Goal: Task Accomplishment & Management: Use online tool/utility

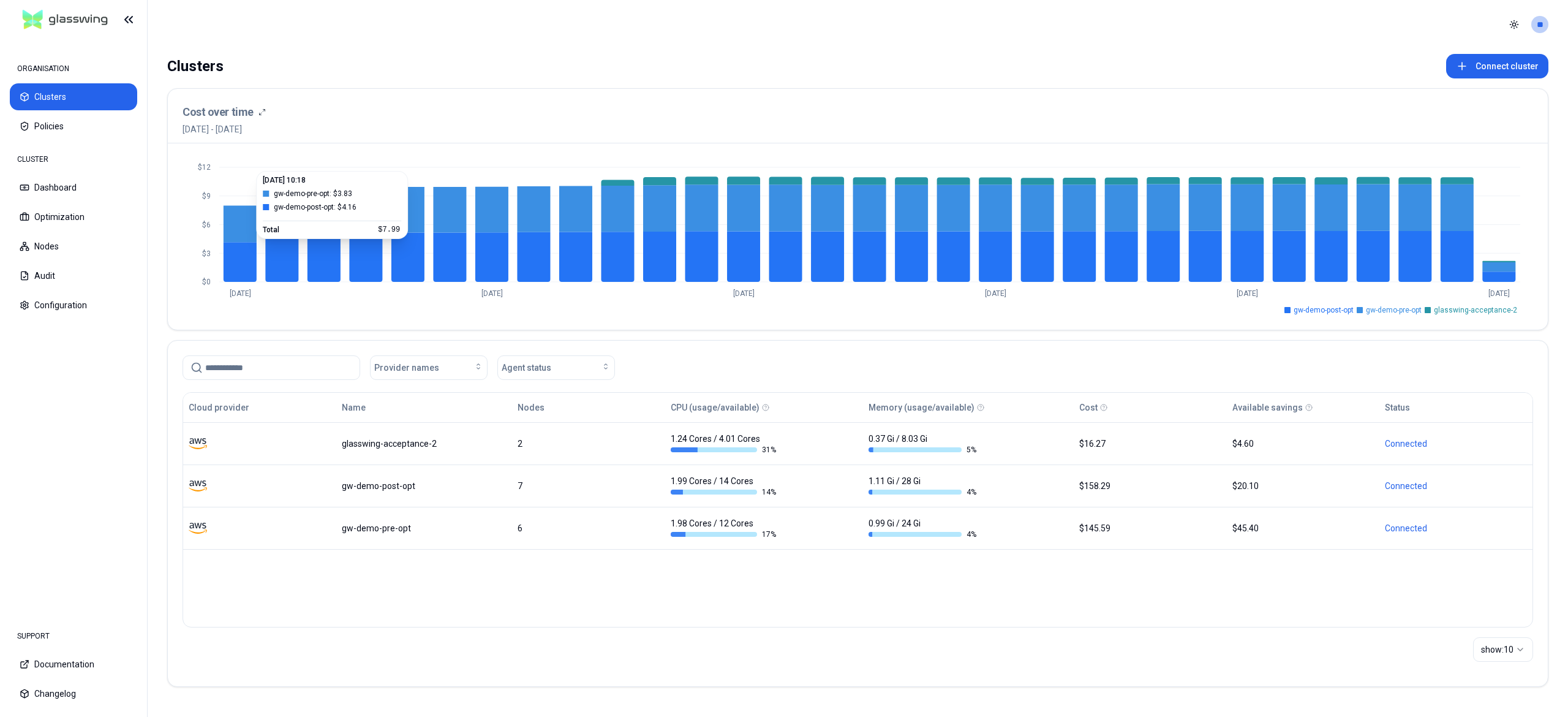
click at [425, 225] on line at bounding box center [869, 225] width 1301 height 0
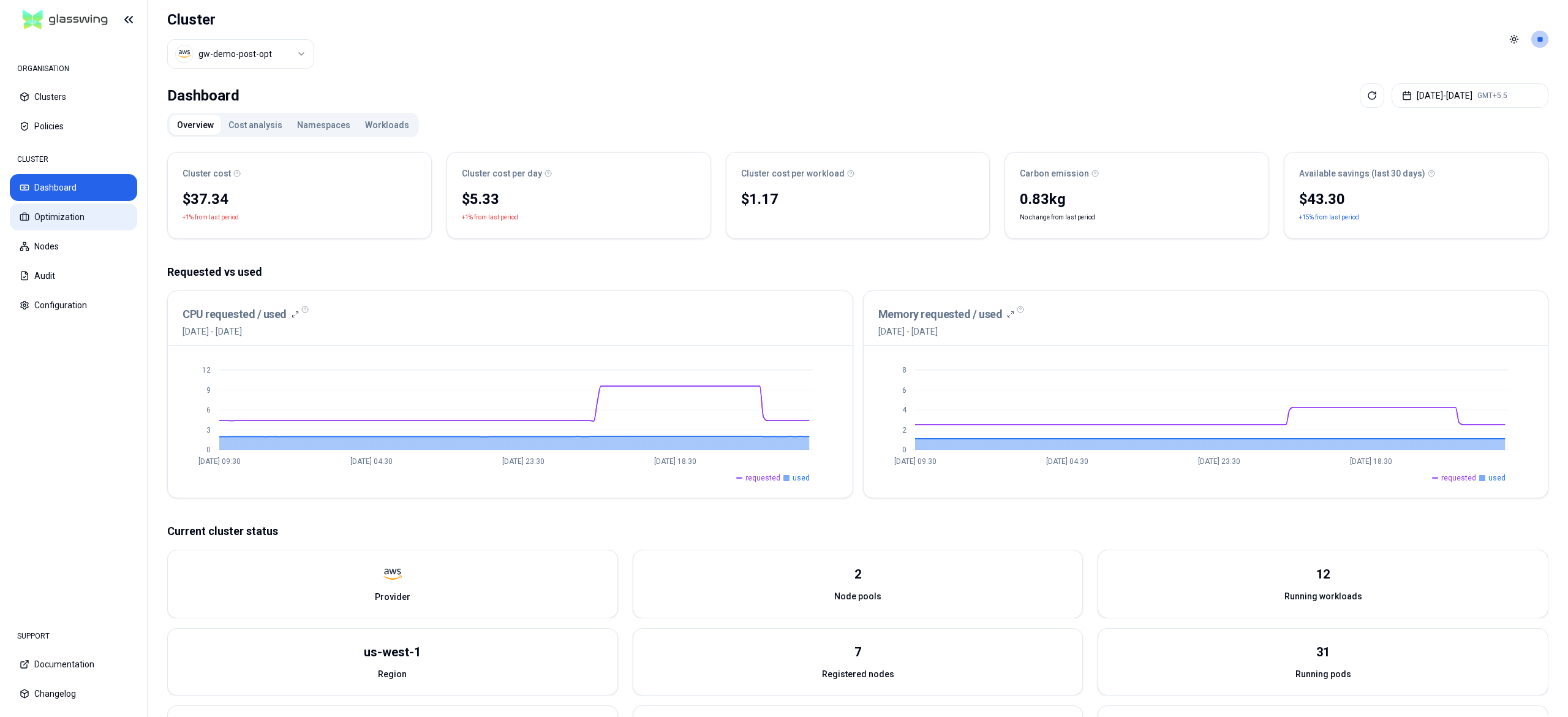
click at [84, 227] on button "Optimization" at bounding box center [74, 217] width 128 height 27
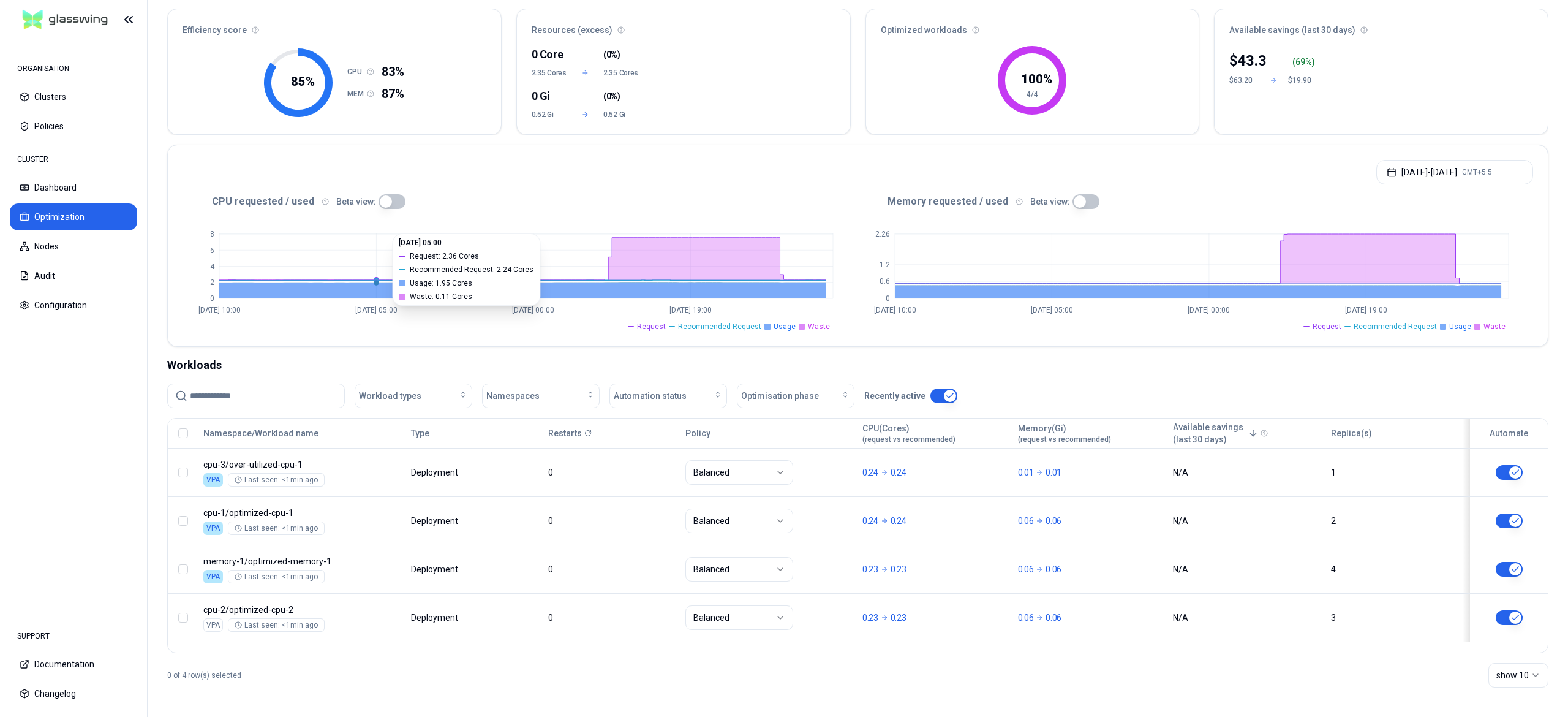
scroll to position [109, 0]
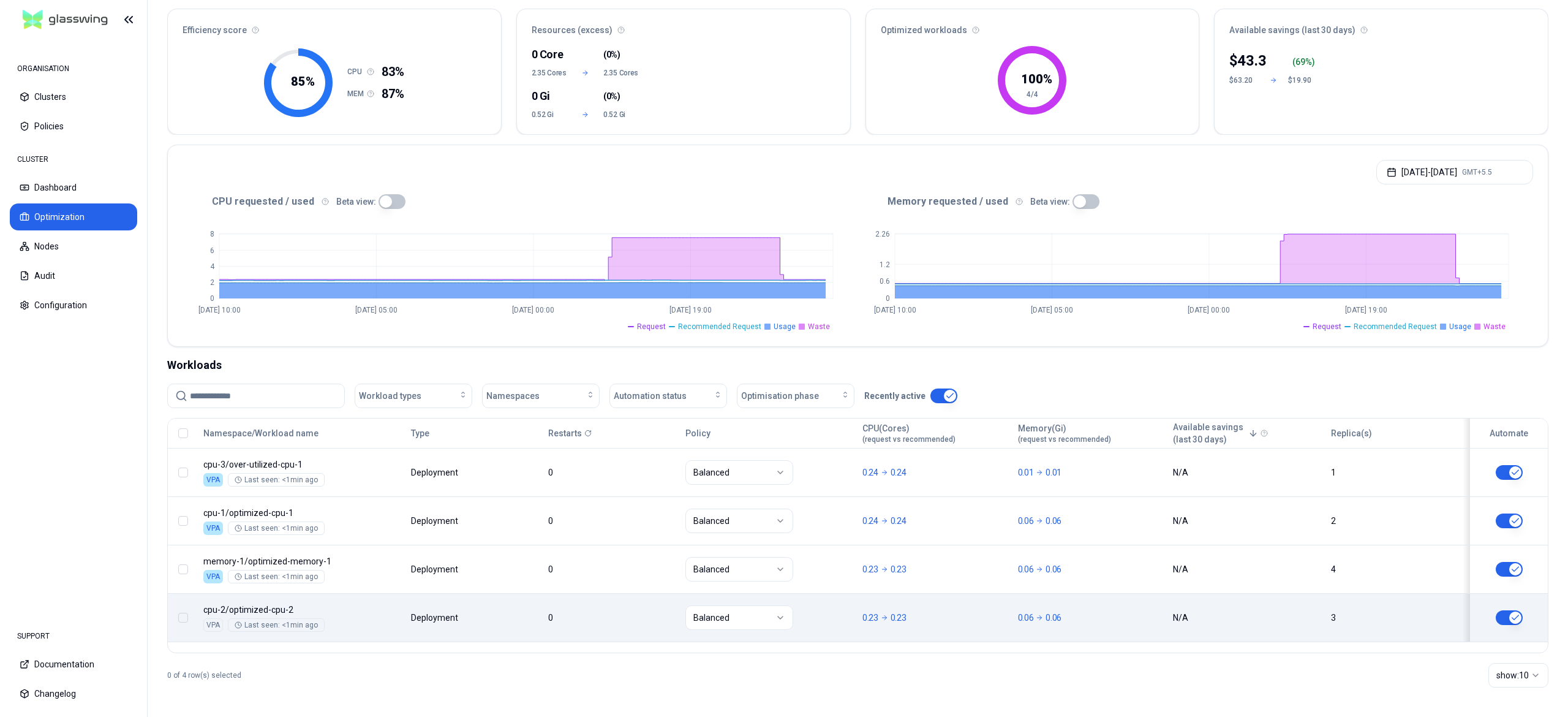
click at [1513, 623] on button "button" at bounding box center [1509, 617] width 27 height 14
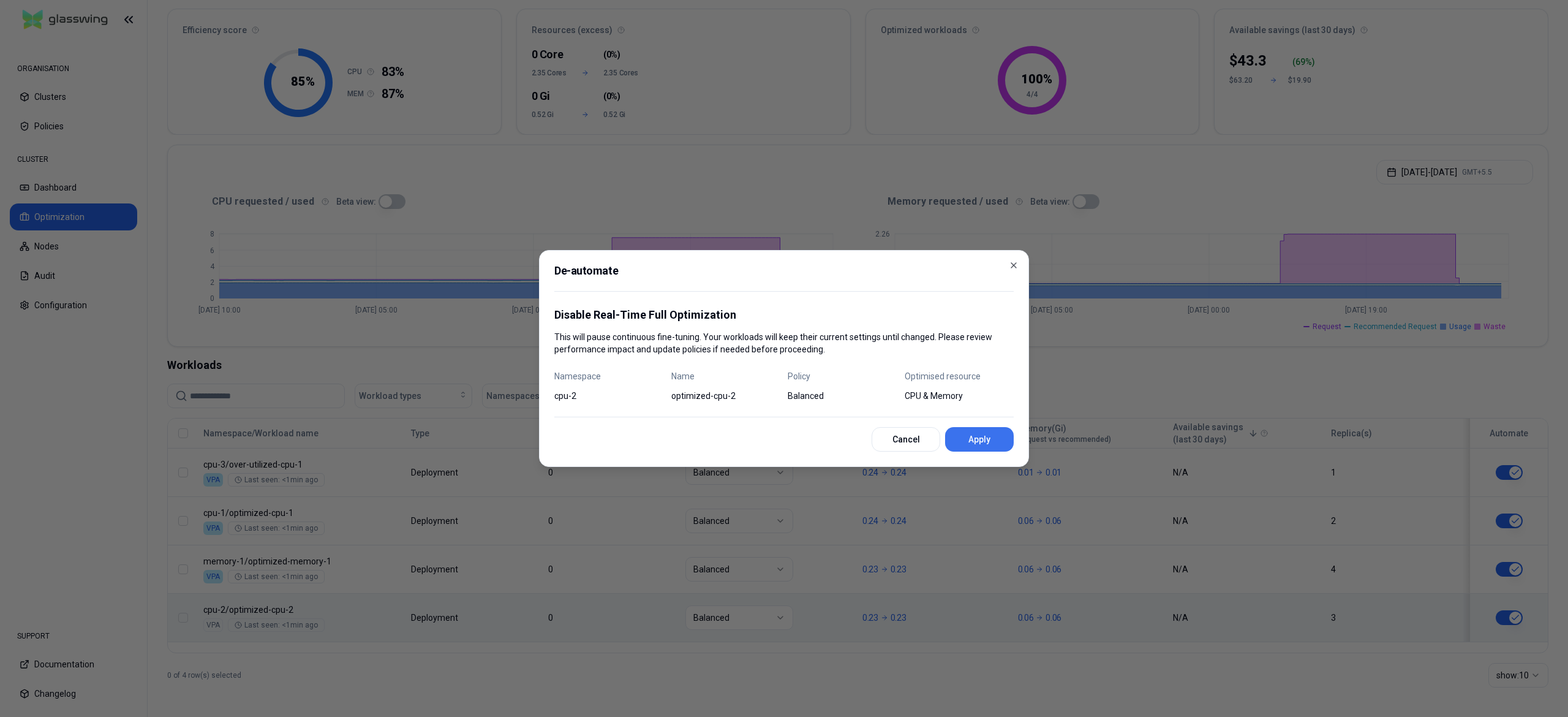
click at [990, 448] on button "Apply" at bounding box center [979, 439] width 68 height 25
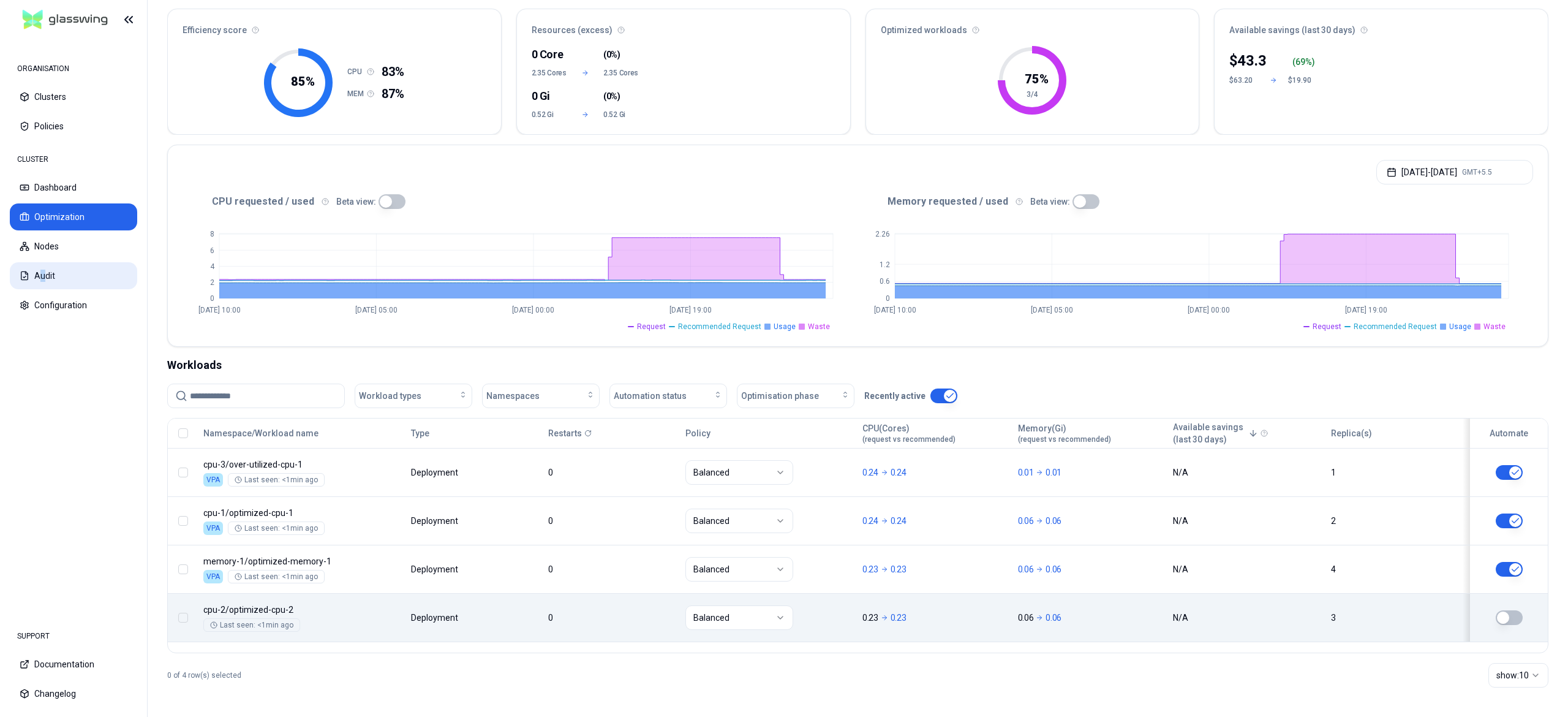
drag, startPoint x: 36, startPoint y: 289, endPoint x: 43, endPoint y: 280, distance: 11.4
click at [43, 280] on div "CLUSTER Dashboard Optimization Nodes Audit Configuration" at bounding box center [74, 233] width 128 height 172
click at [43, 280] on button "Audit" at bounding box center [74, 275] width 128 height 27
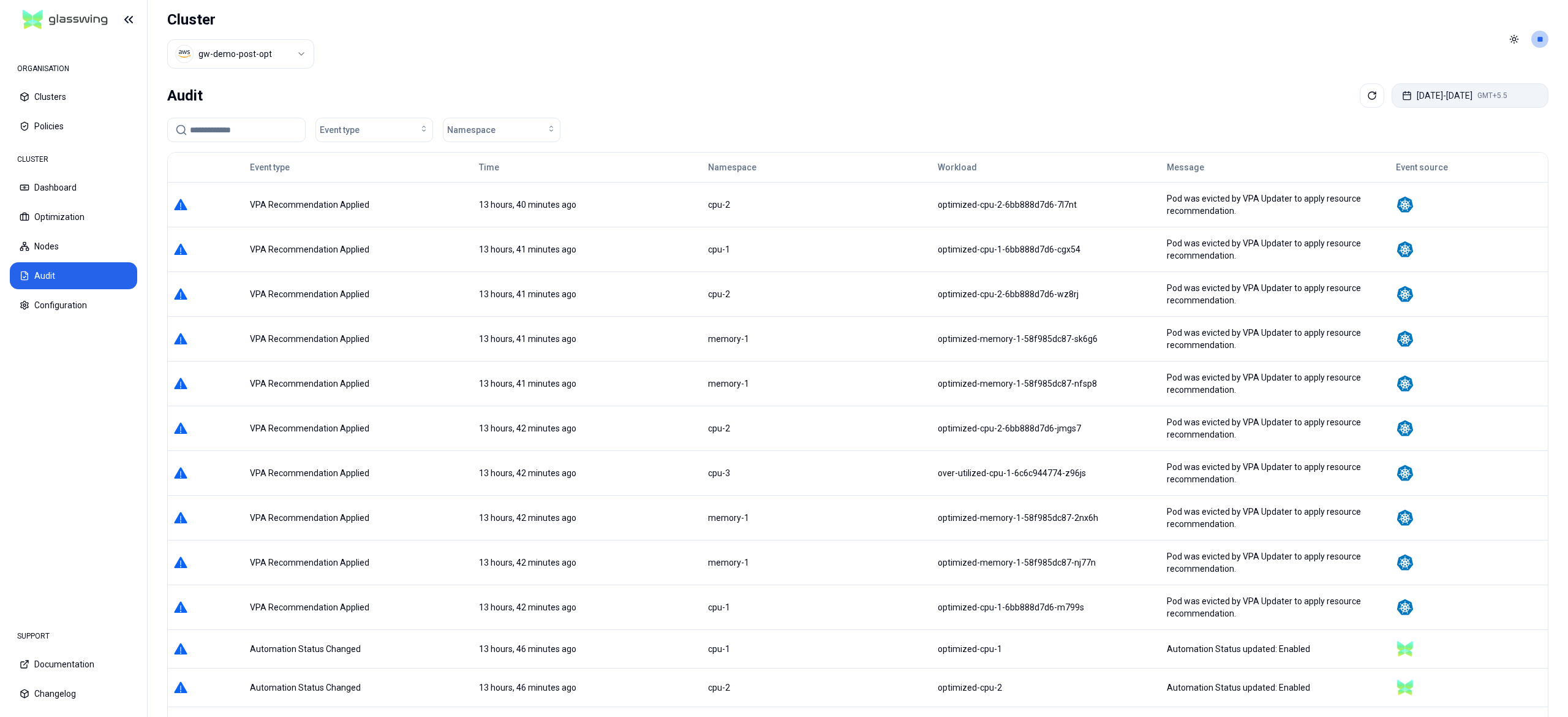
click at [1425, 85] on button "Oct 06, 2025 - Oct 13, 2025 GMT+5.5" at bounding box center [1470, 96] width 157 height 25
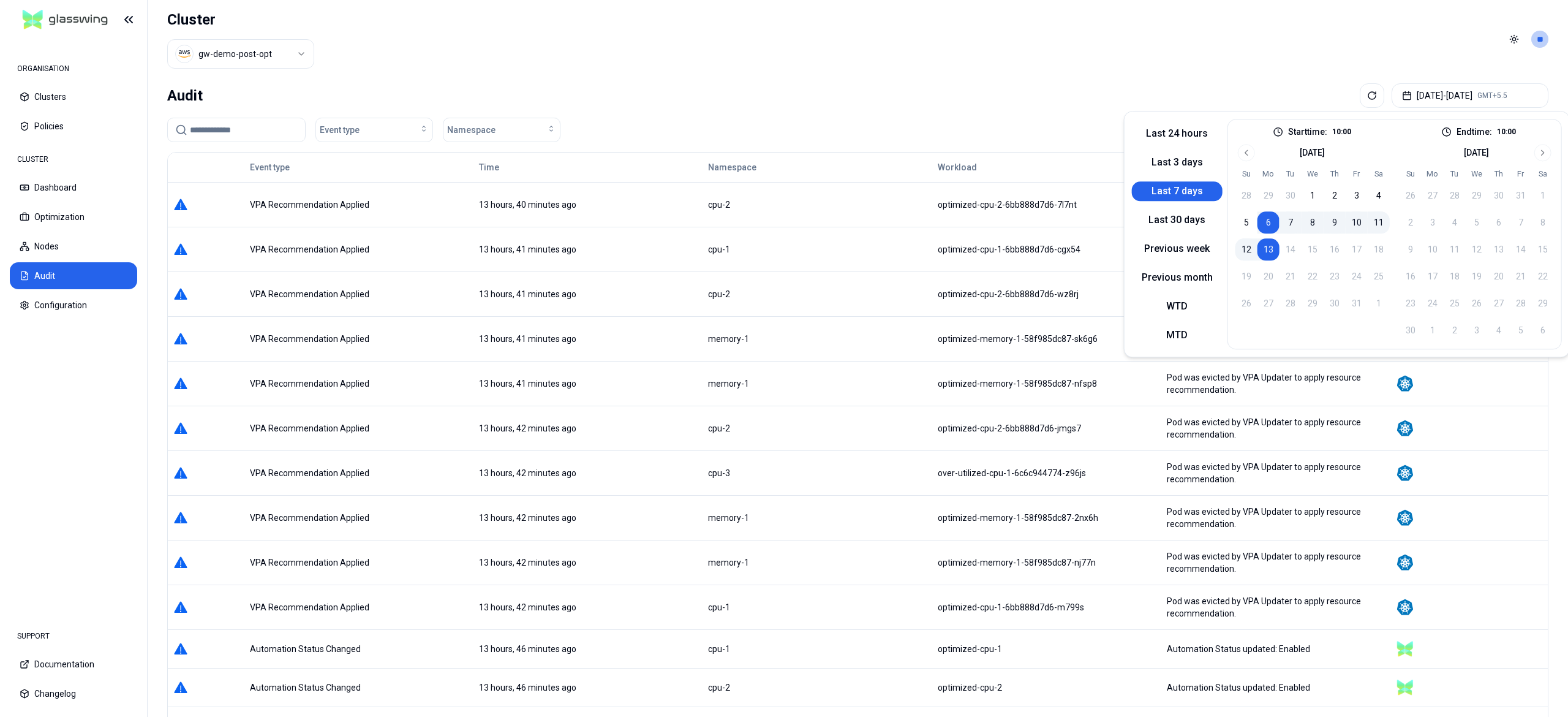
click at [1270, 253] on button "13" at bounding box center [1268, 249] width 22 height 22
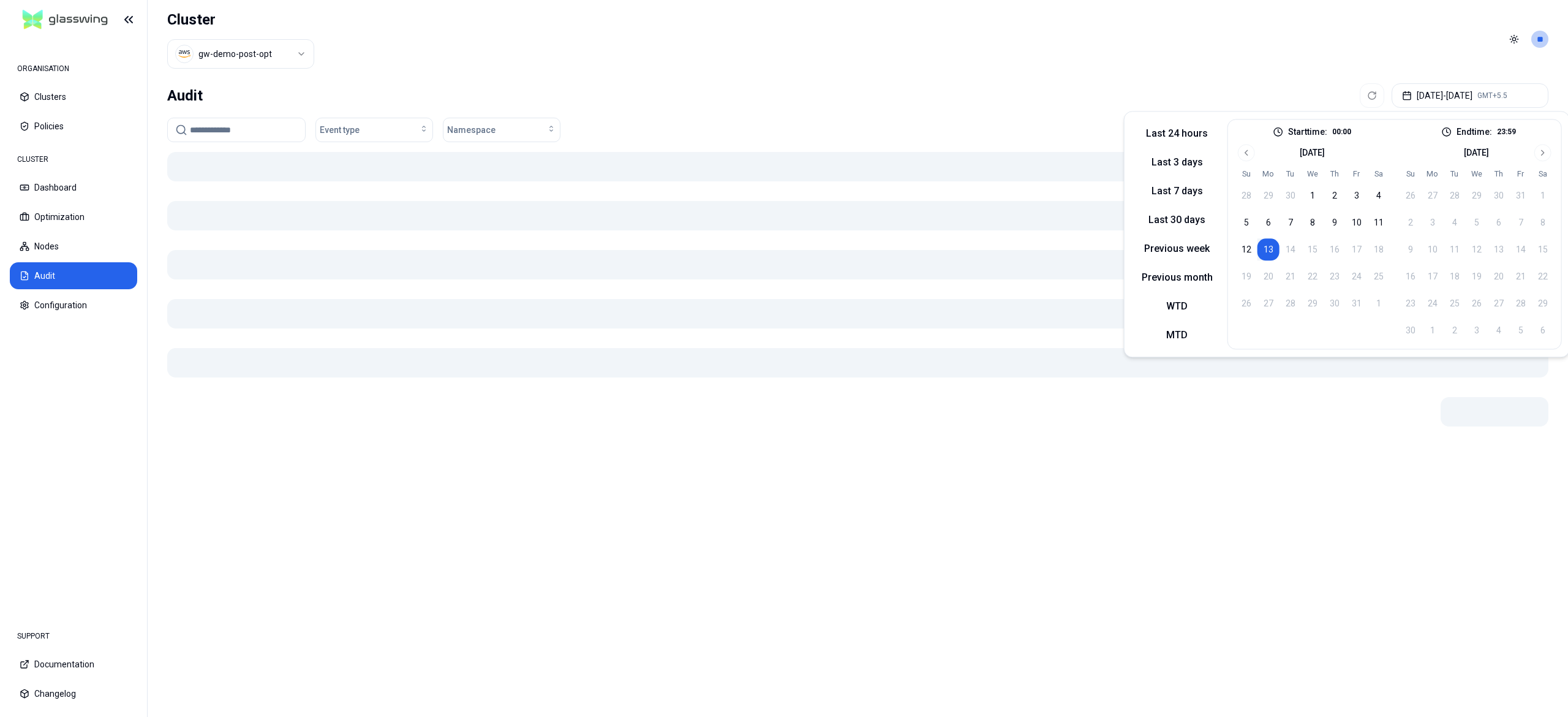
click at [1270, 253] on button "13" at bounding box center [1268, 249] width 22 height 22
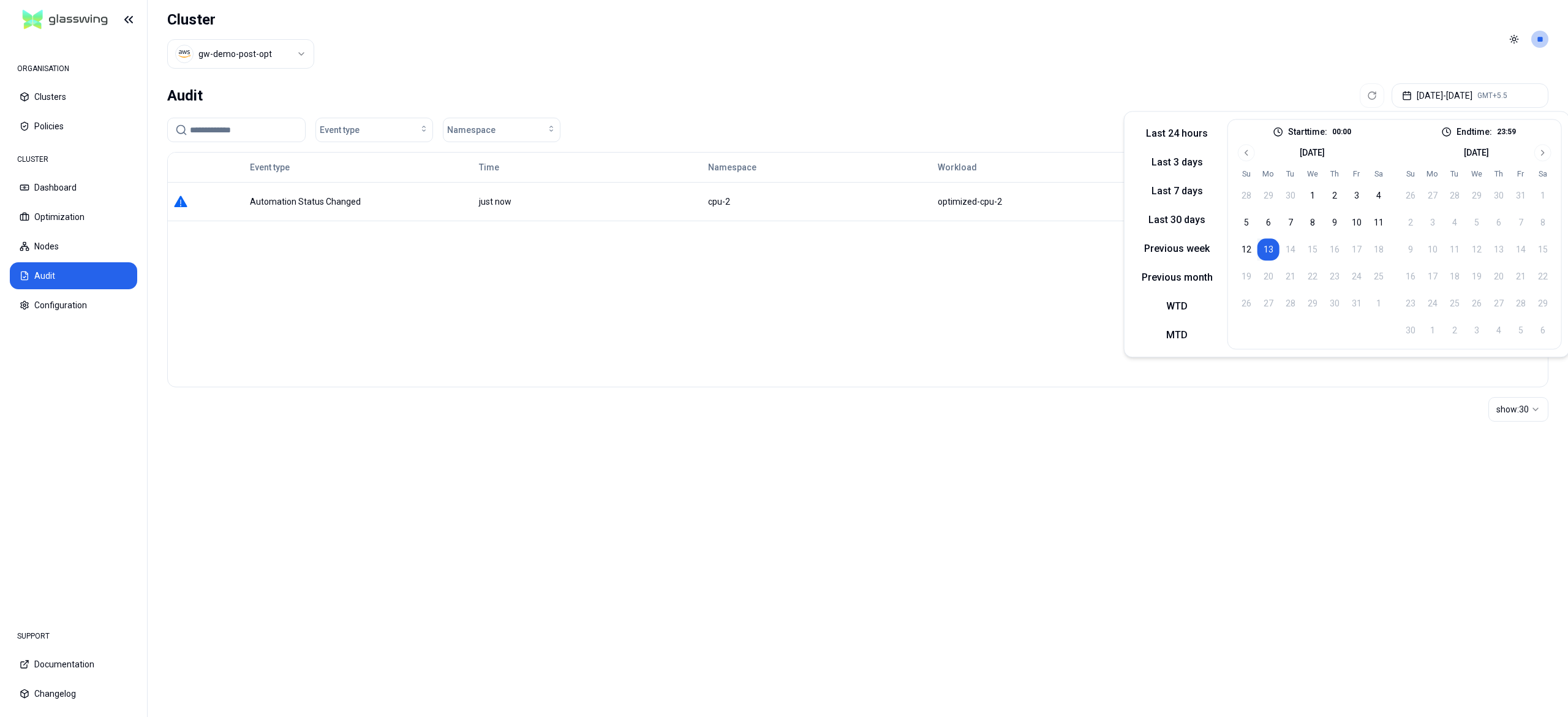
click at [1032, 126] on div "Event type Namespace" at bounding box center [858, 129] width 1381 height 25
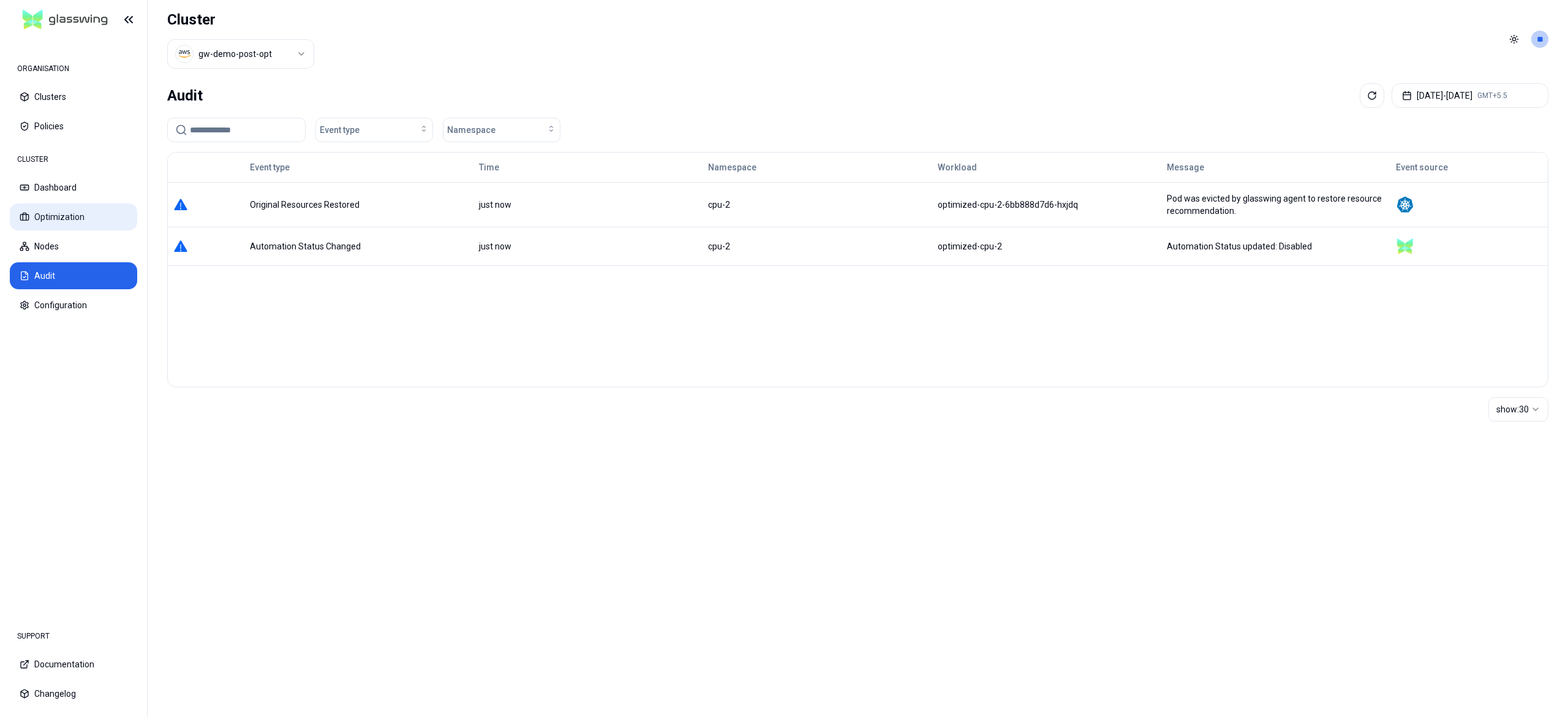
click at [89, 207] on button "Optimization" at bounding box center [74, 217] width 128 height 27
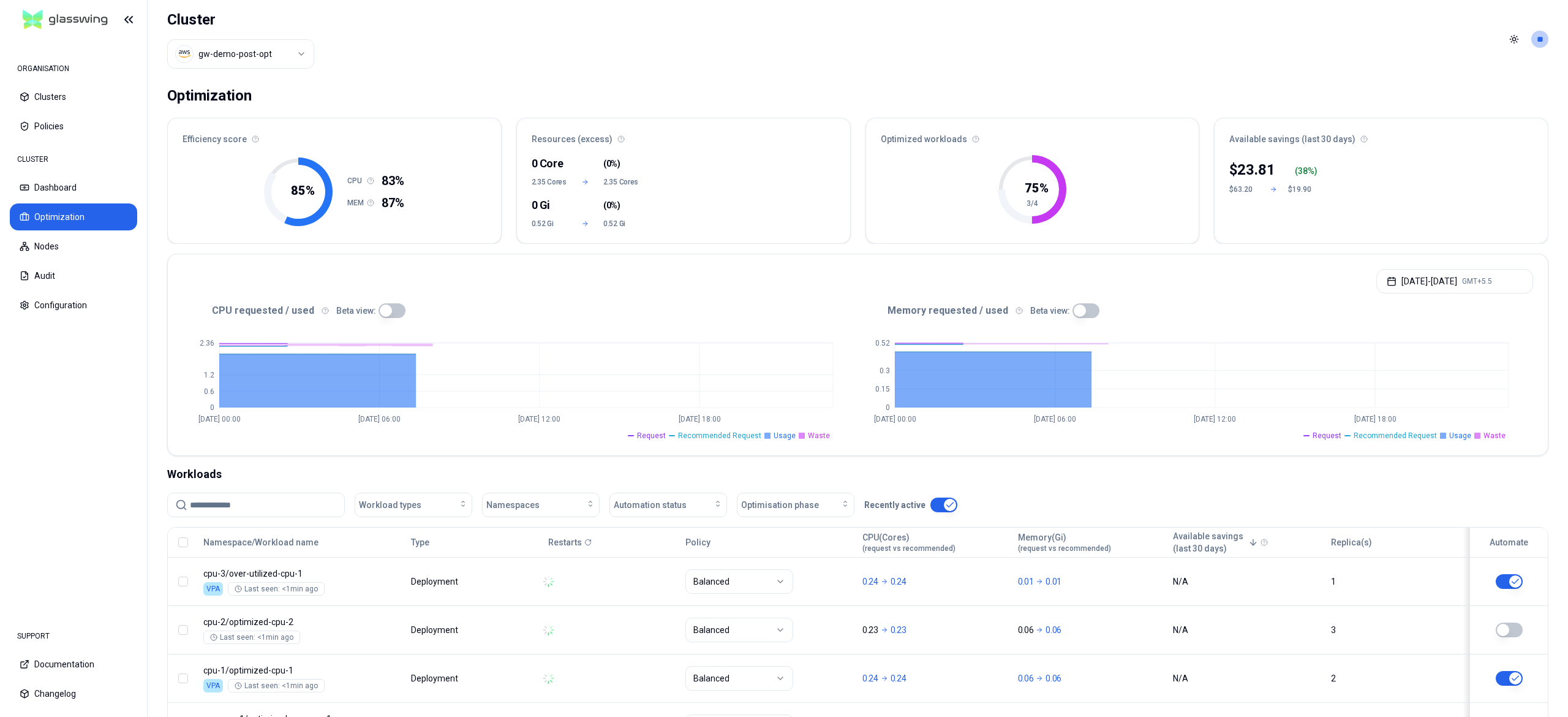
scroll to position [110, 0]
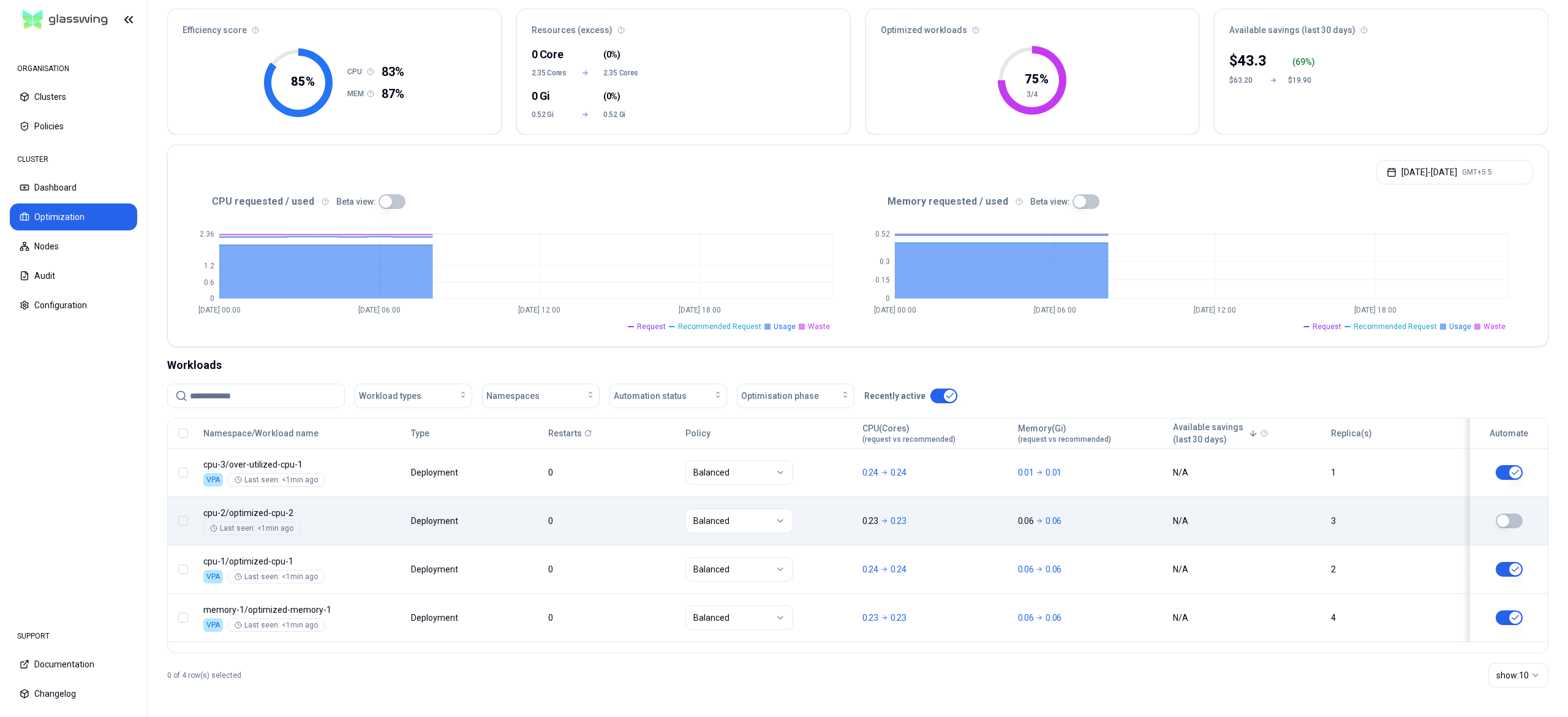
click at [1509, 522] on button "button" at bounding box center [1509, 520] width 27 height 14
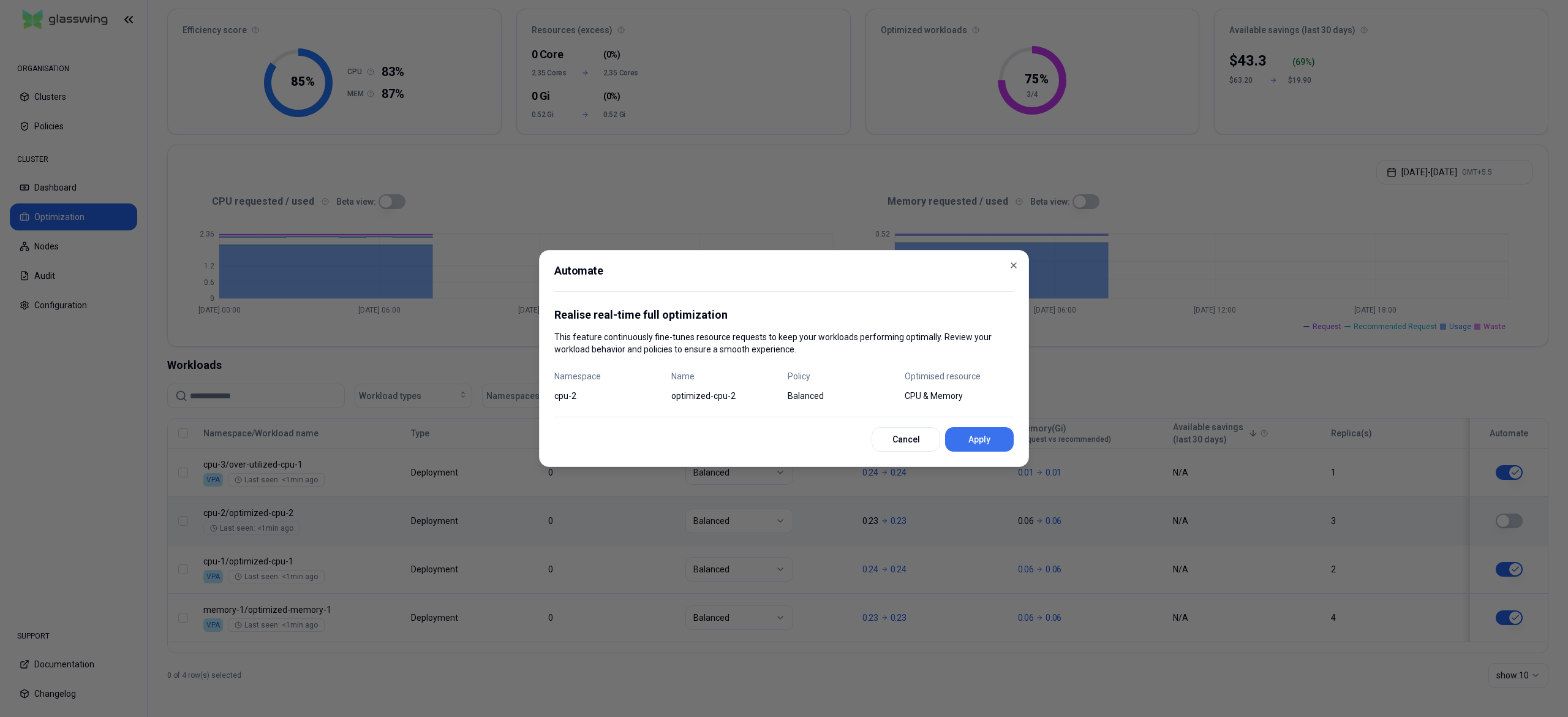
click at [999, 445] on button "Apply" at bounding box center [979, 439] width 68 height 25
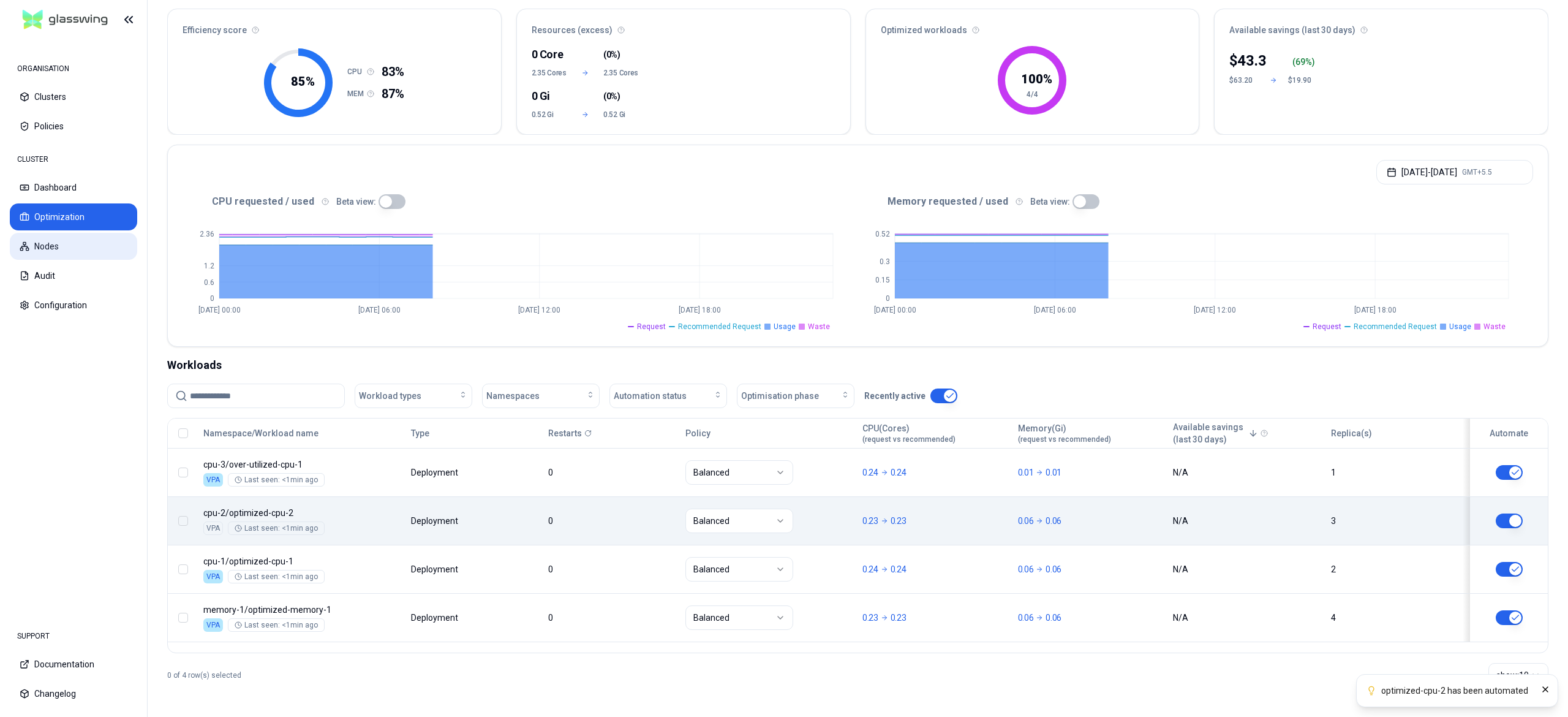
click at [60, 240] on button "Nodes" at bounding box center [74, 246] width 128 height 27
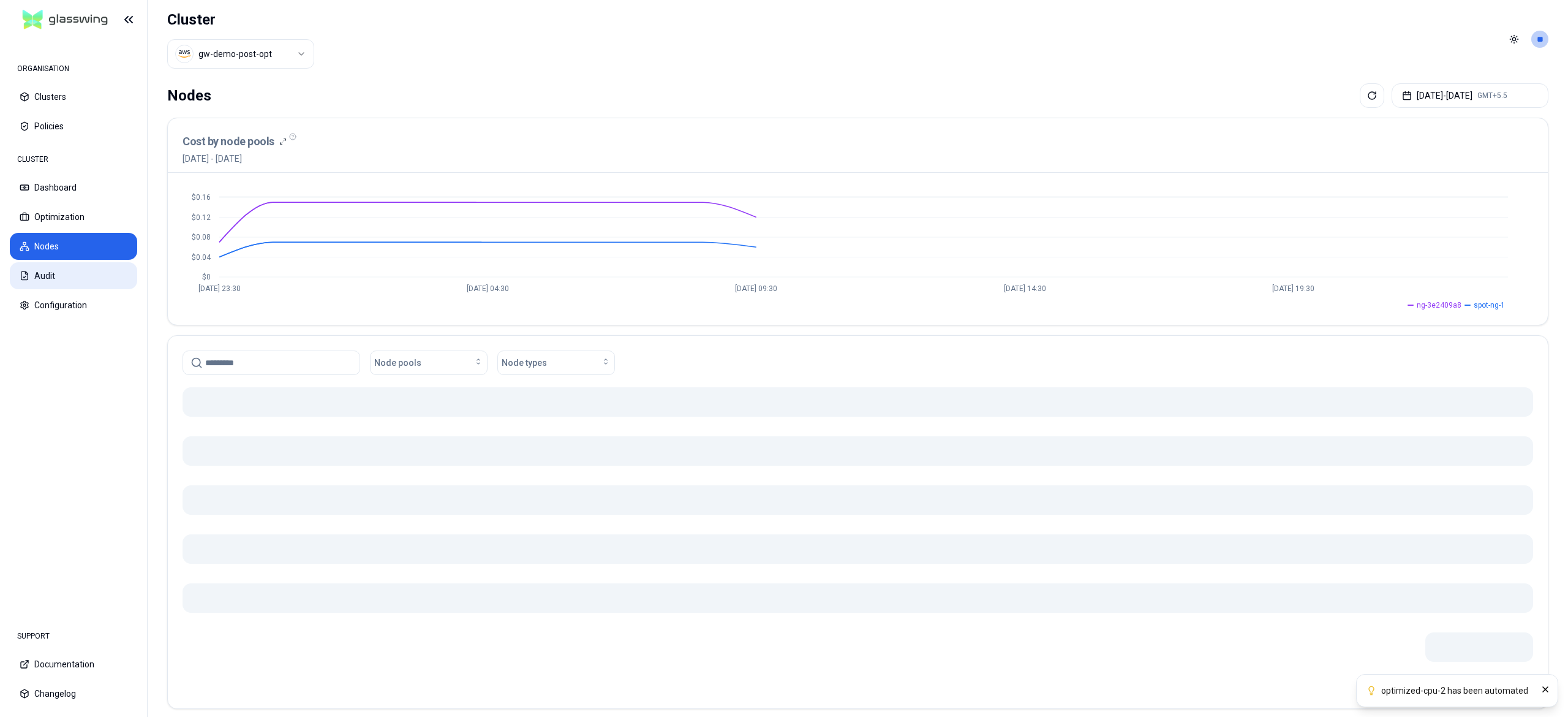
click at [36, 267] on button "Audit" at bounding box center [74, 275] width 128 height 27
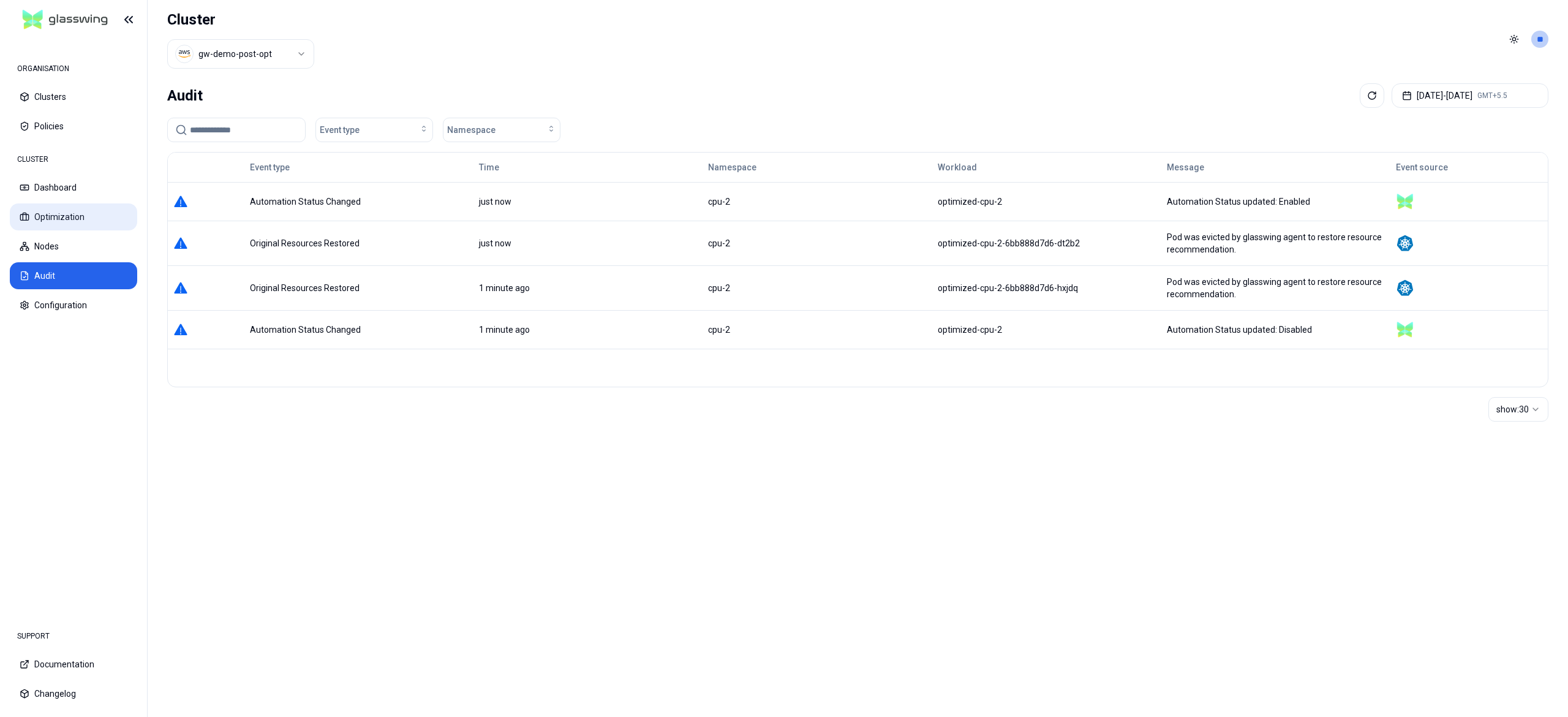
click at [23, 222] on button "Optimization" at bounding box center [74, 217] width 128 height 27
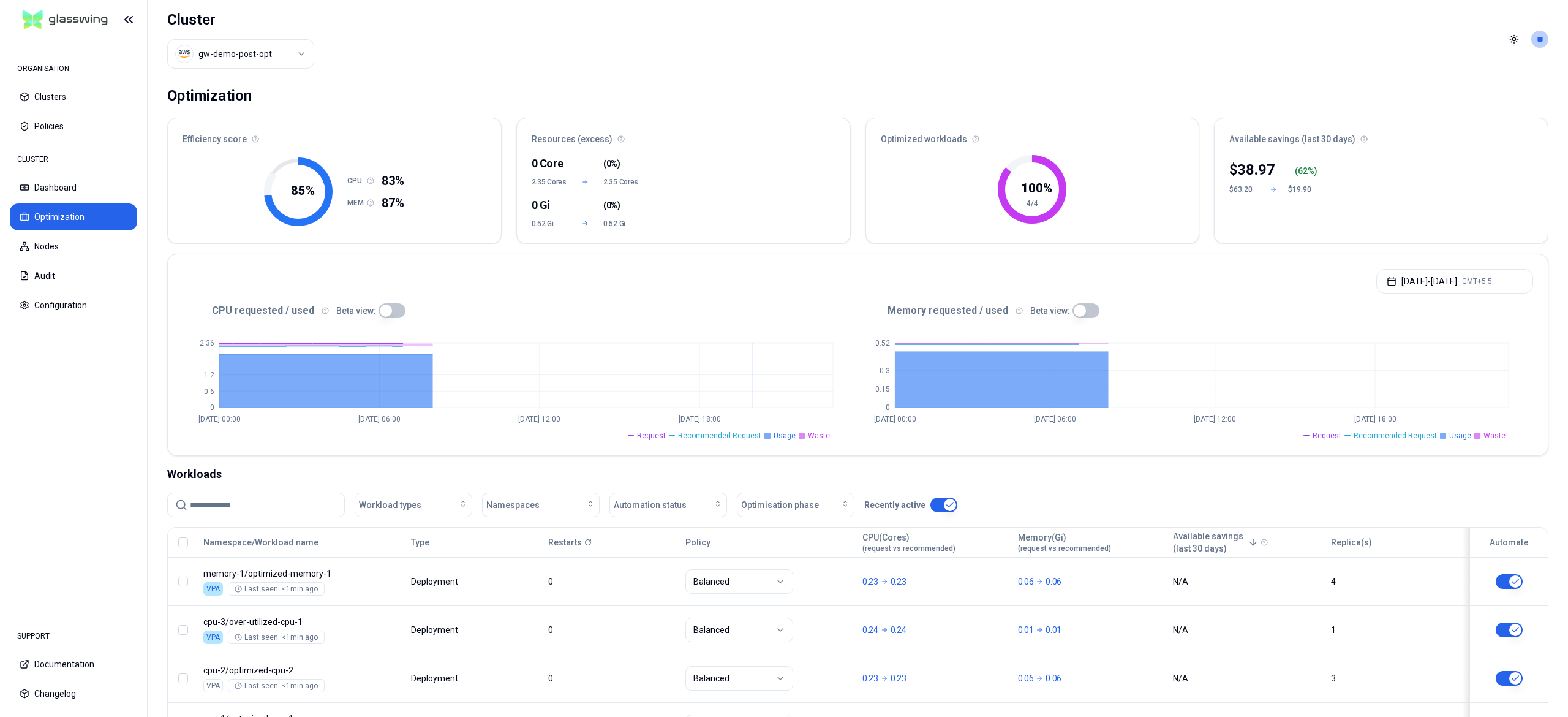
scroll to position [110, 0]
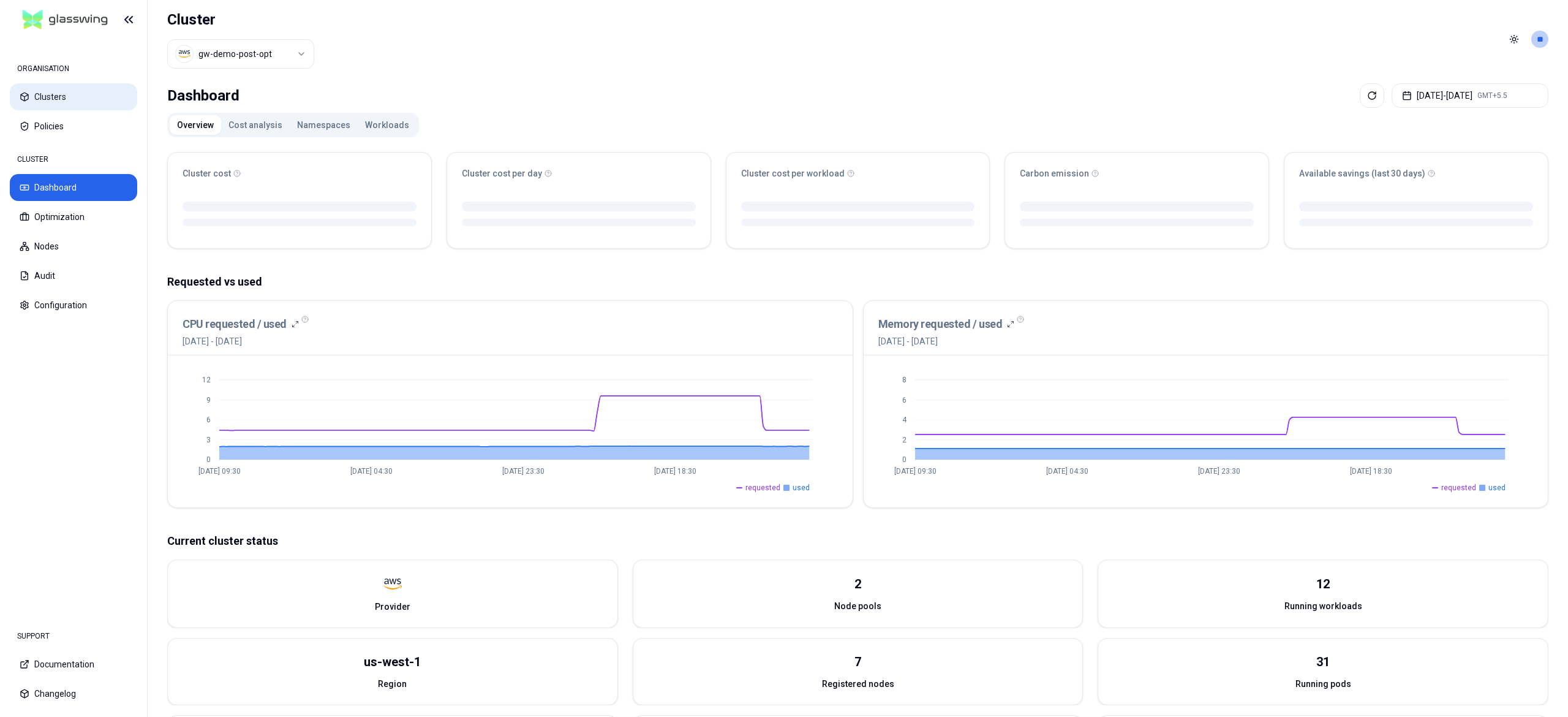
click at [67, 96] on button "Clusters" at bounding box center [74, 97] width 128 height 27
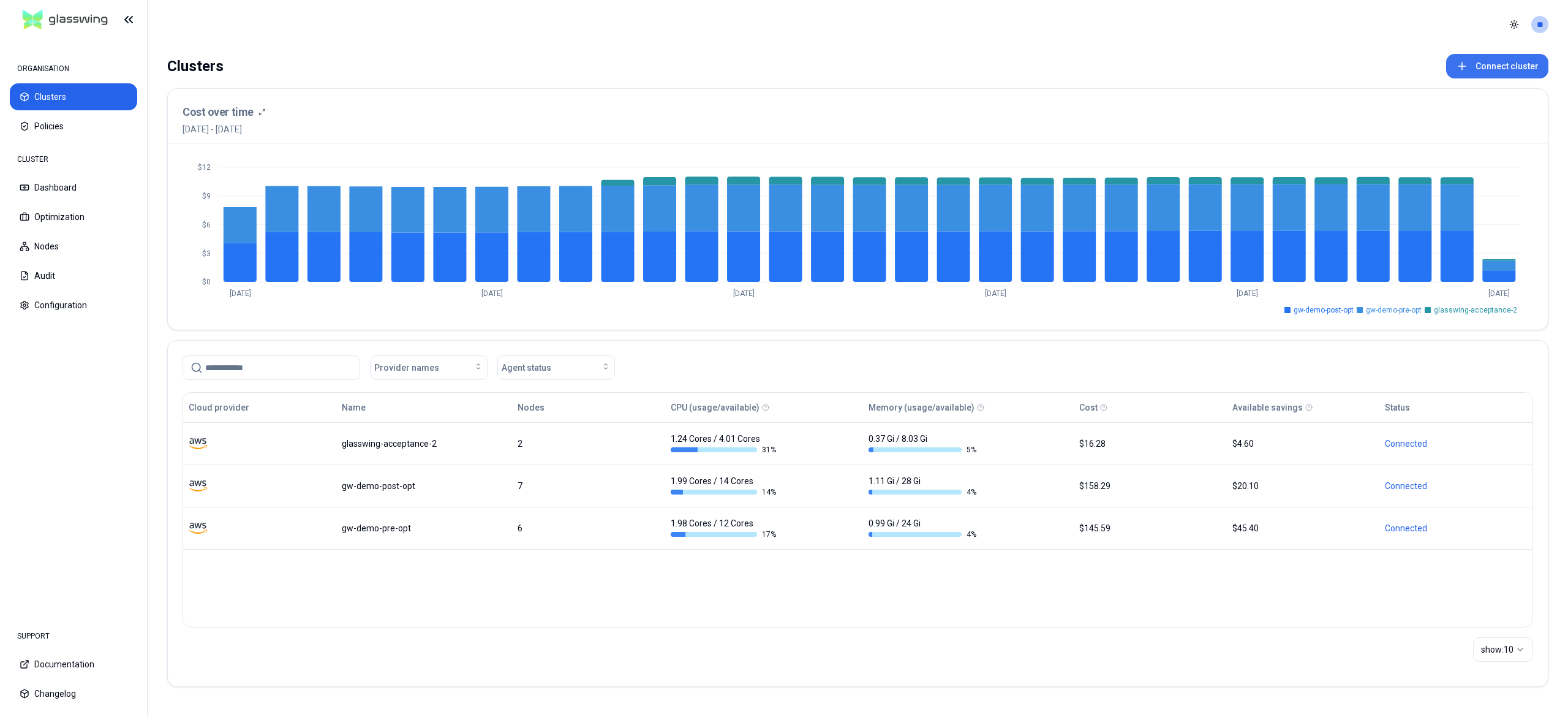
click at [1510, 66] on button "Connect cluster" at bounding box center [1497, 66] width 102 height 25
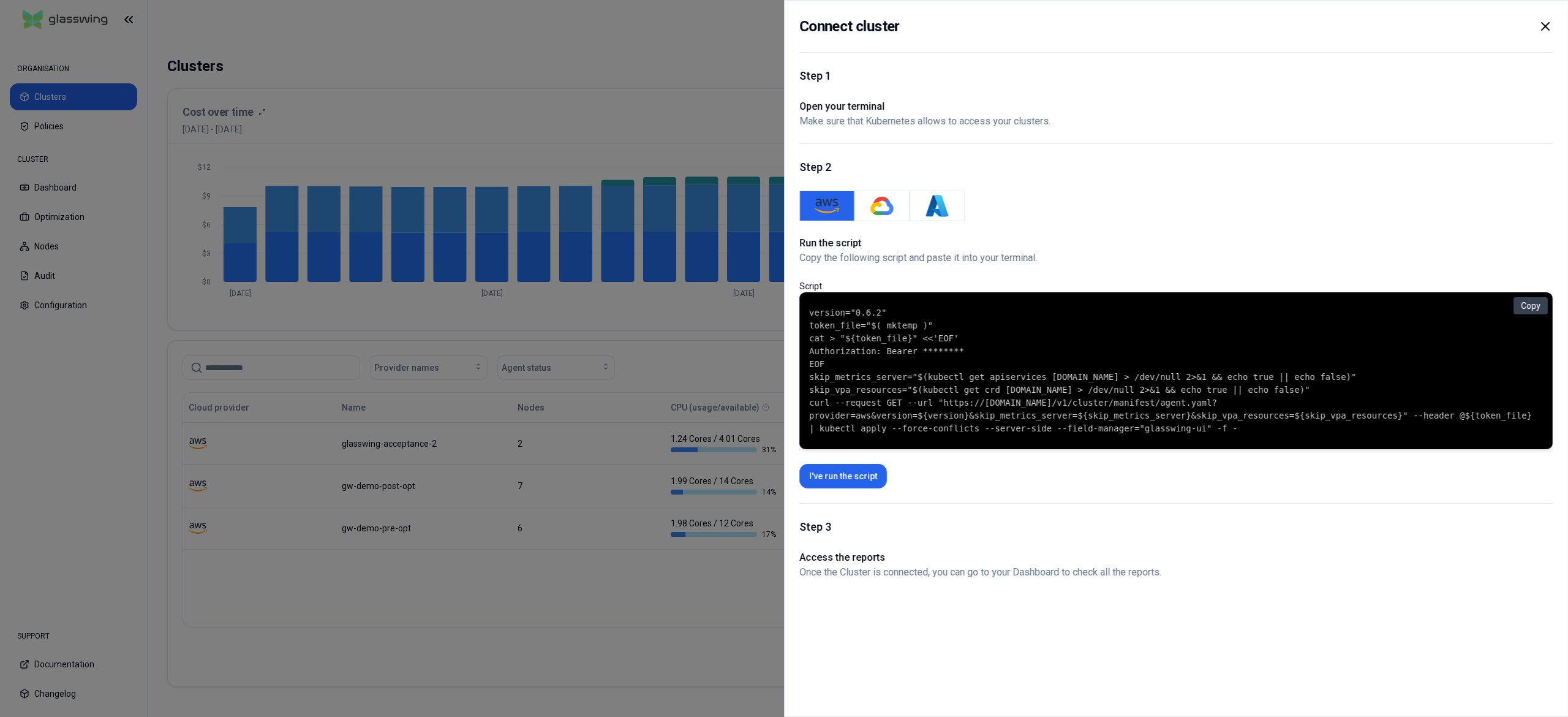
click at [478, 119] on div at bounding box center [784, 358] width 1568 height 717
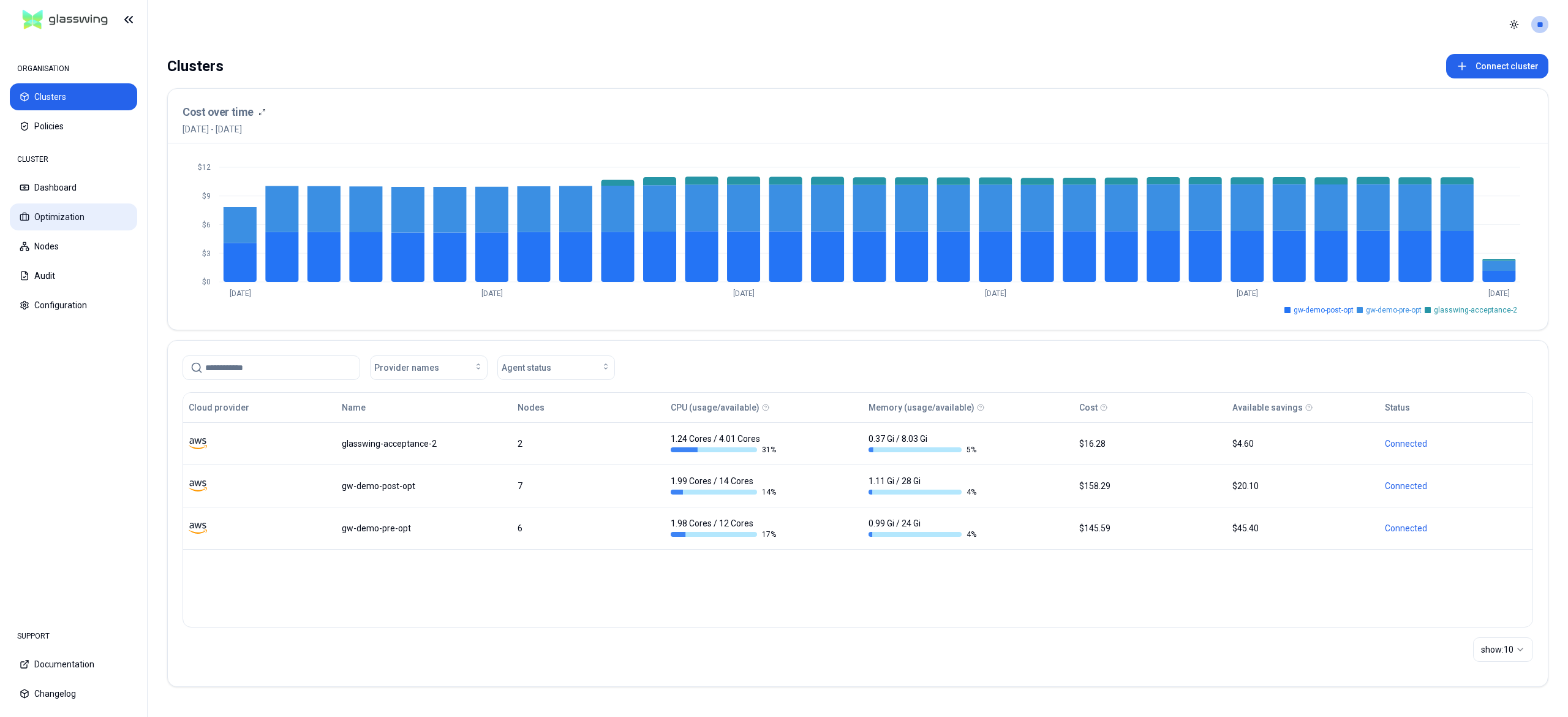
click at [54, 204] on button "Optimization" at bounding box center [74, 217] width 128 height 27
